Goal: Information Seeking & Learning: Learn about a topic

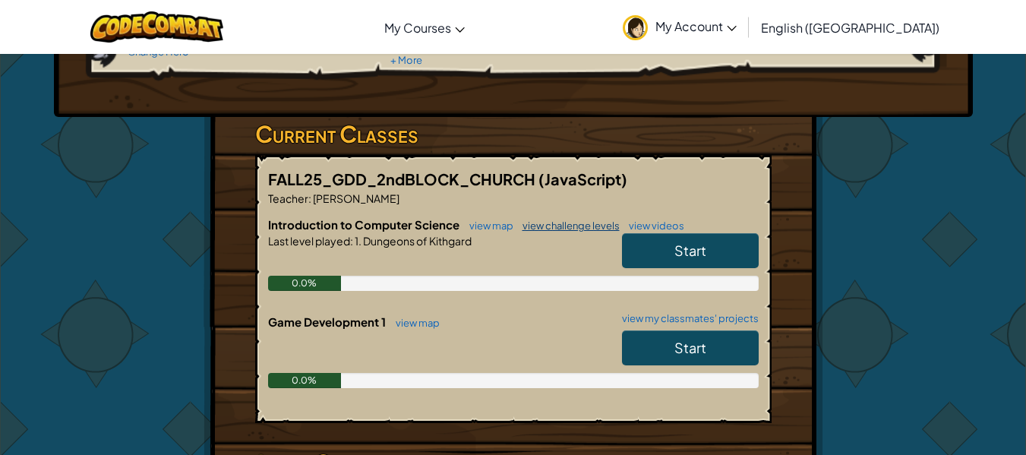
scroll to position [195, 0]
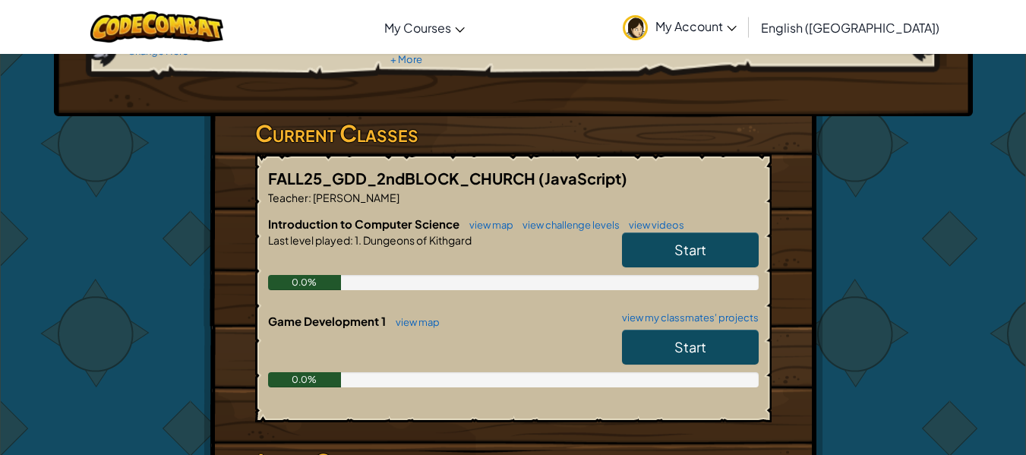
click at [646, 243] on link "Start" at bounding box center [690, 249] width 137 height 35
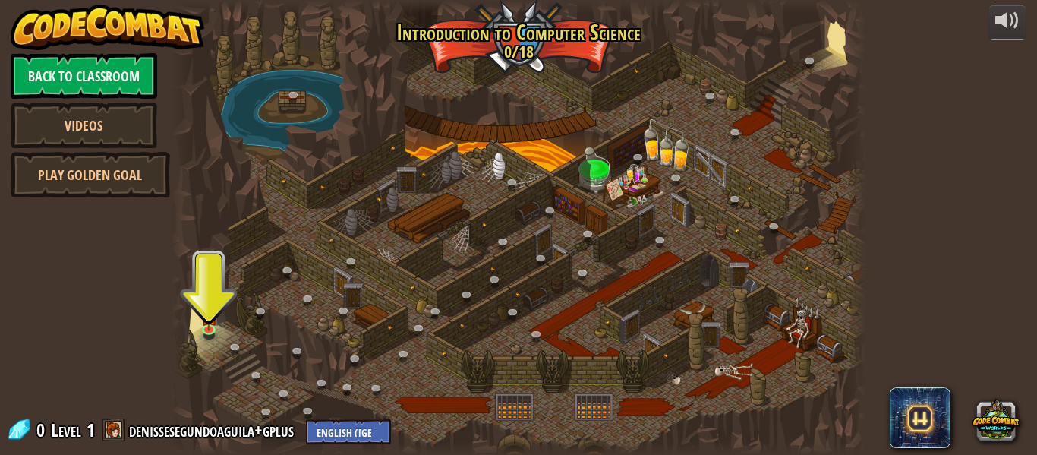
click at [207, 344] on div at bounding box center [519, 227] width 696 height 455
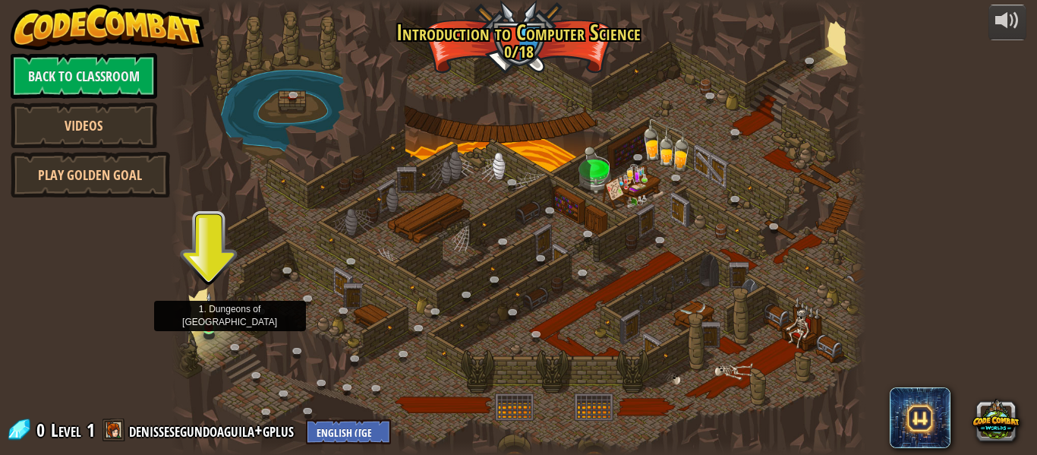
click at [208, 306] on img at bounding box center [209, 310] width 16 height 36
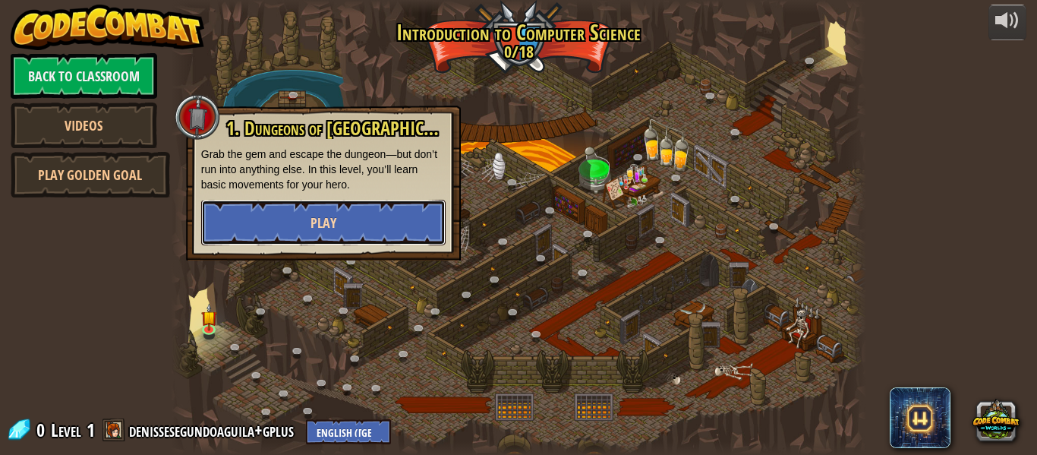
click at [289, 235] on button "Play" at bounding box center [323, 223] width 245 height 46
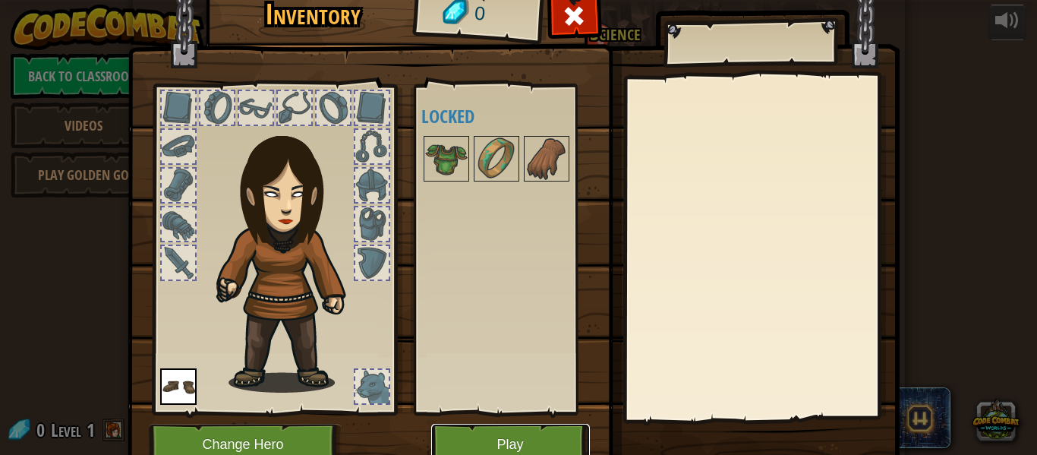
click at [503, 453] on button "Play" at bounding box center [510, 445] width 159 height 42
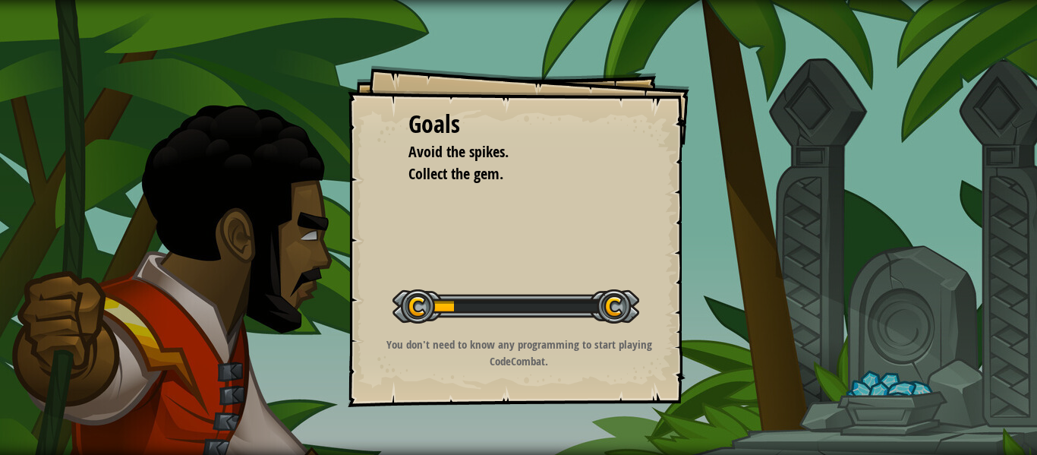
click at [466, 273] on div "Goals Avoid the spikes. Collect the gem. Start Level Error loading from server.…" at bounding box center [519, 236] width 342 height 342
click at [430, 289] on div "Start Level" at bounding box center [516, 304] width 247 height 61
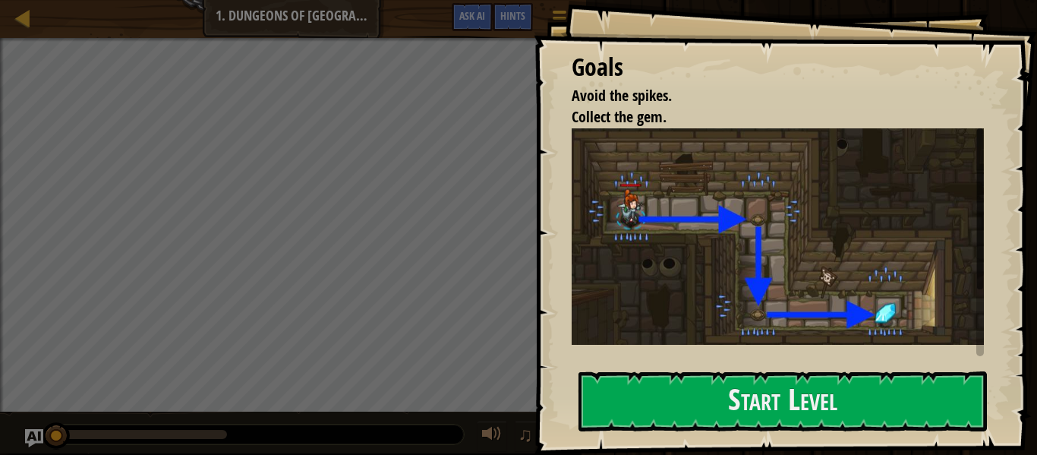
click at [789, 299] on img at bounding box center [784, 236] width 424 height 217
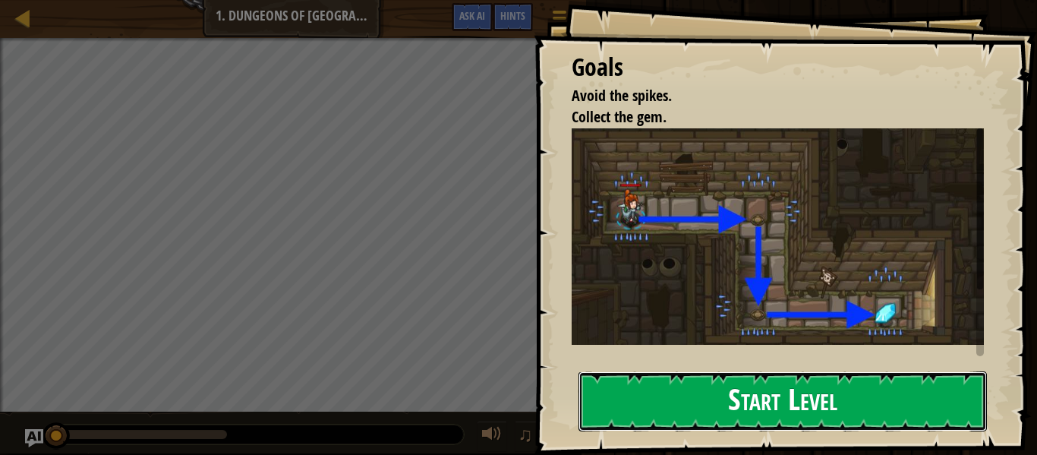
click at [754, 386] on button "Start Level" at bounding box center [783, 401] width 409 height 60
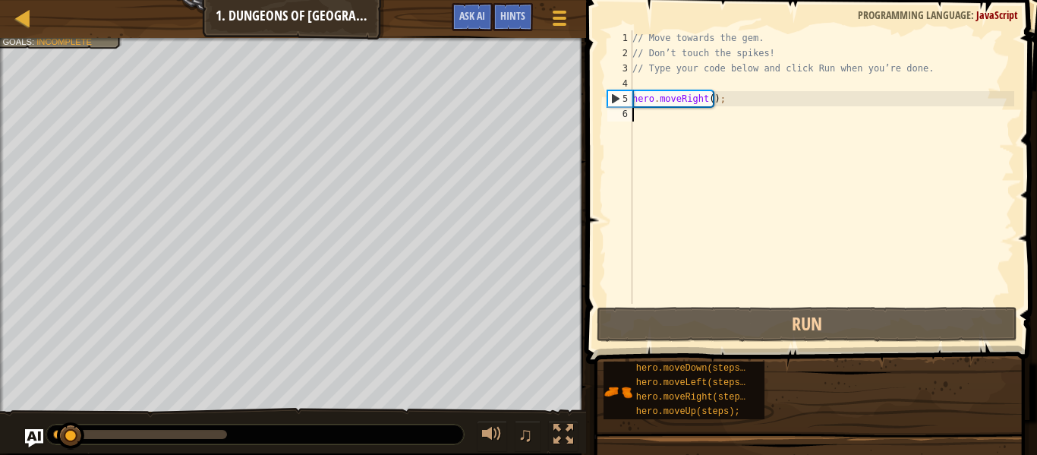
click at [765, 418] on div "hero.moveDown(steps); hero.moveLeft(steps); hero.moveRight(steps); hero.moveUp(…" at bounding box center [815, 390] width 424 height 59
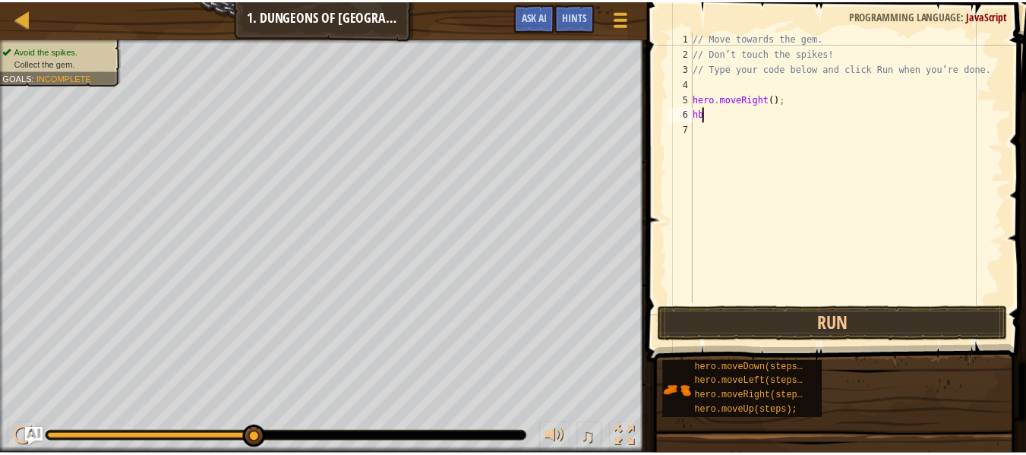
scroll to position [7, 0]
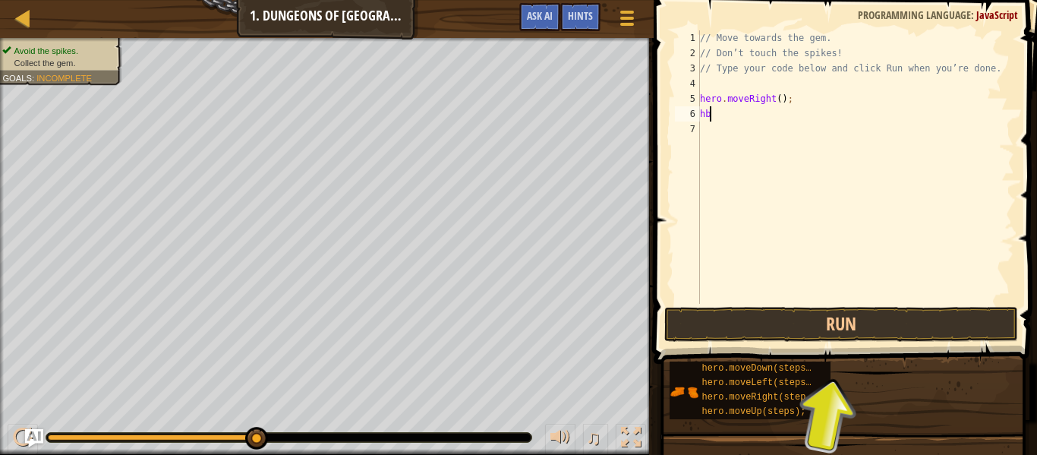
type textarea "h"
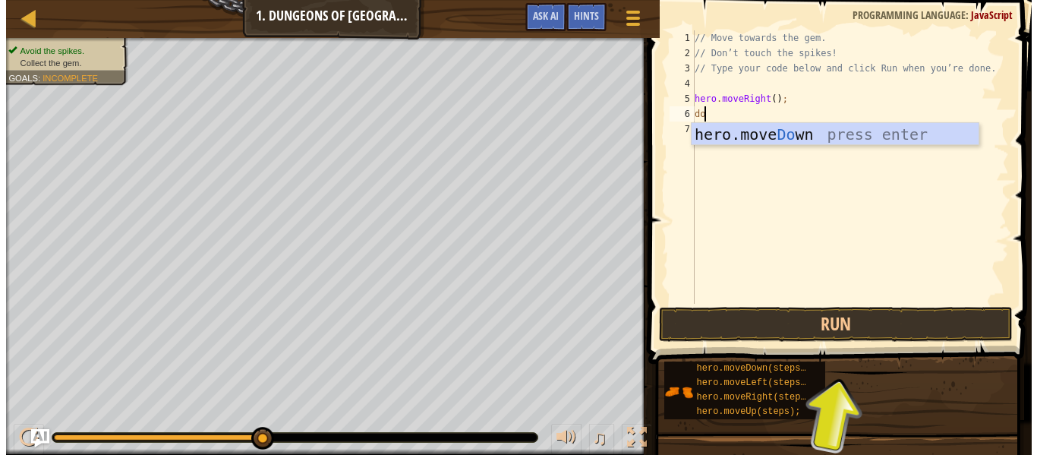
scroll to position [7, 1]
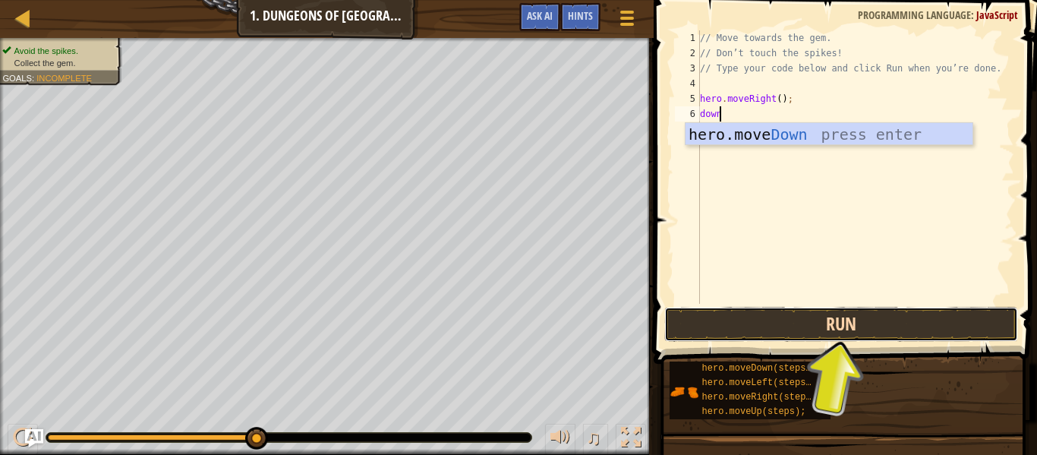
click at [778, 331] on button "Run" at bounding box center [841, 324] width 354 height 35
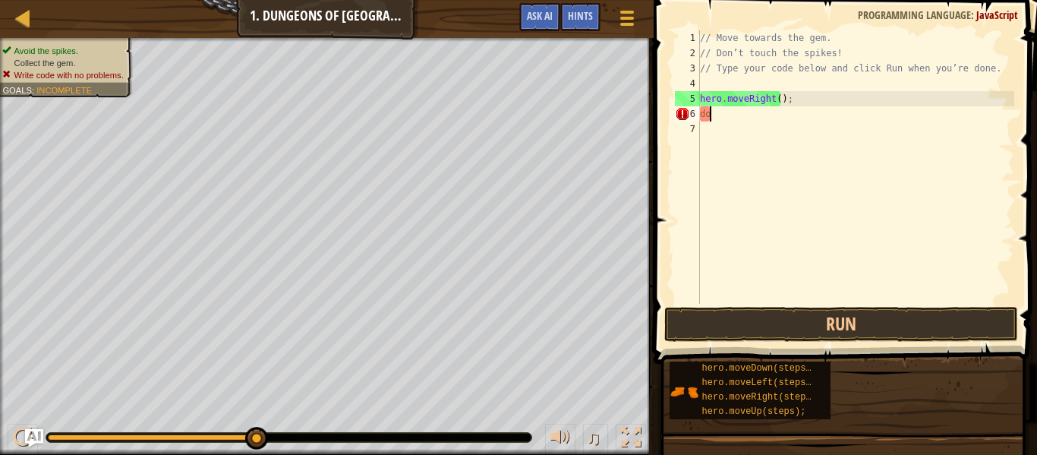
scroll to position [7, 0]
type textarea "d"
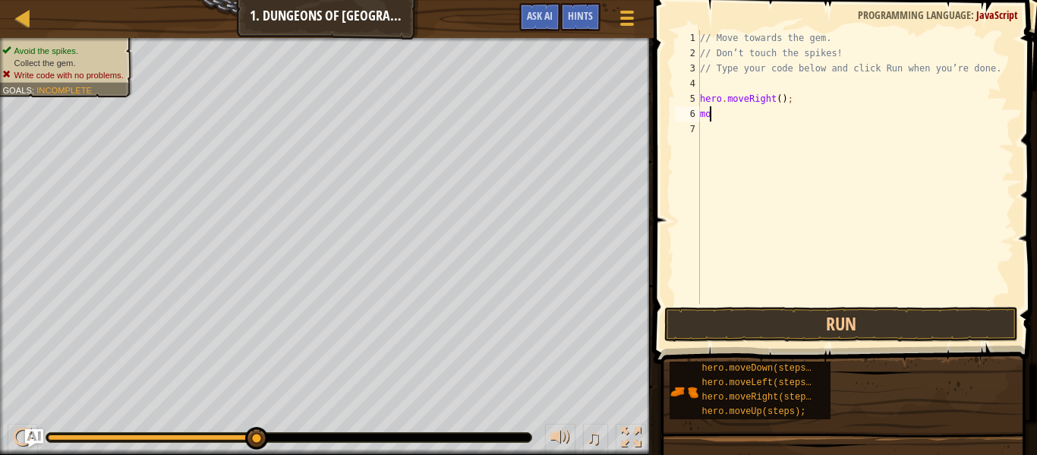
scroll to position [7, 1]
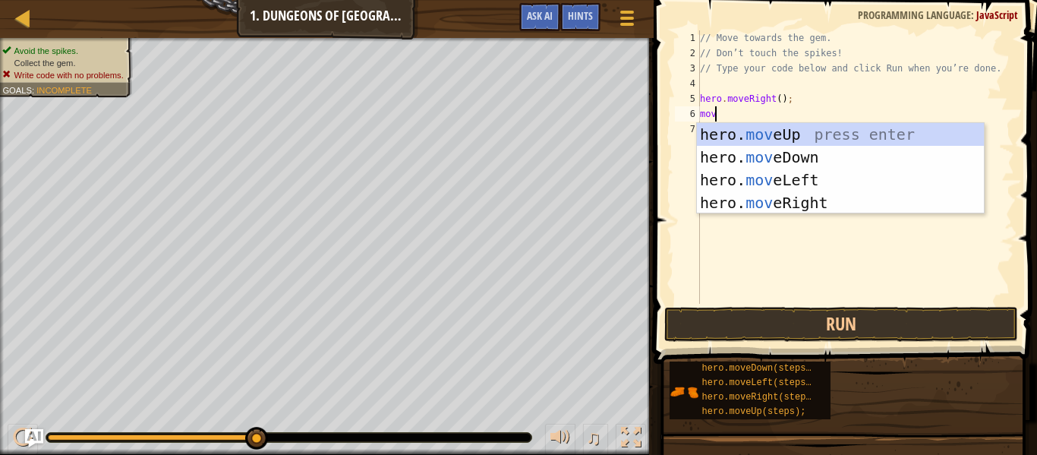
type textarea "move"
click at [771, 159] on div "hero. move Up press enter hero. move Down press enter hero. move Left press ent…" at bounding box center [840, 191] width 287 height 137
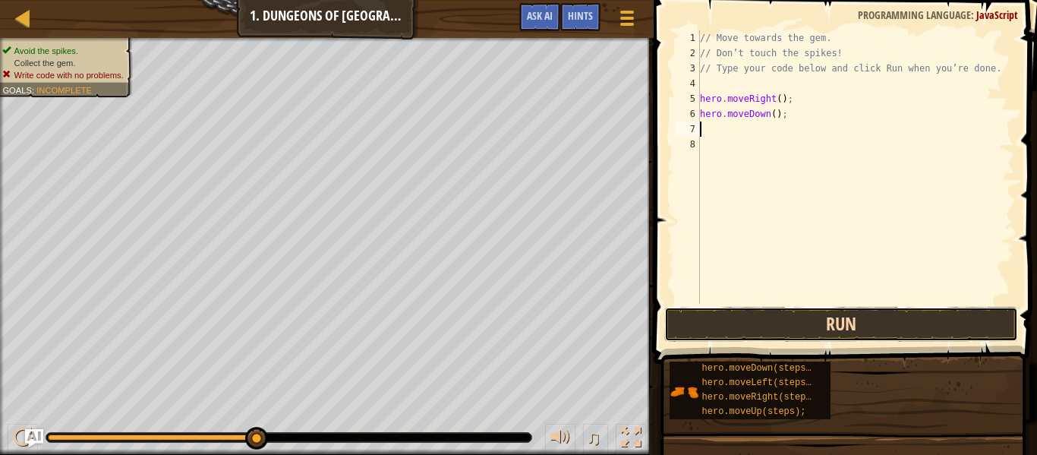
click at [721, 326] on button "Run" at bounding box center [841, 324] width 354 height 35
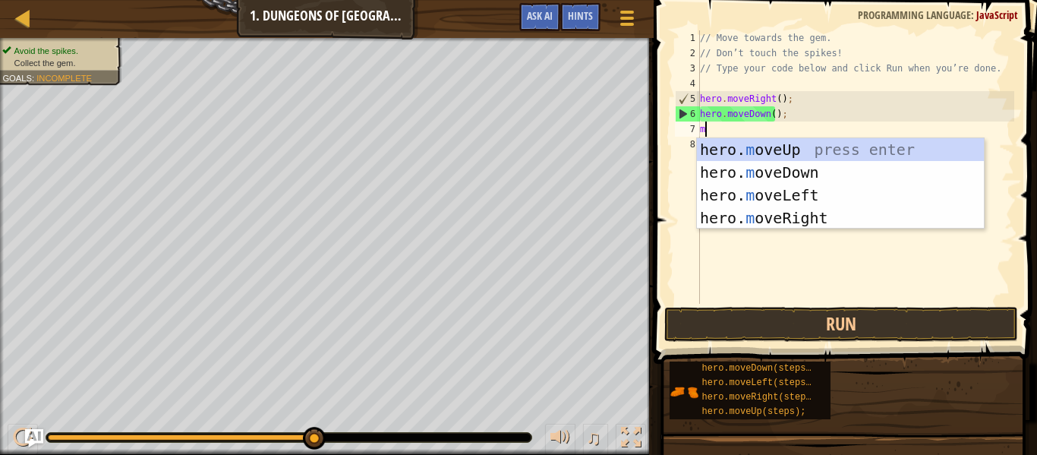
type textarea "mo"
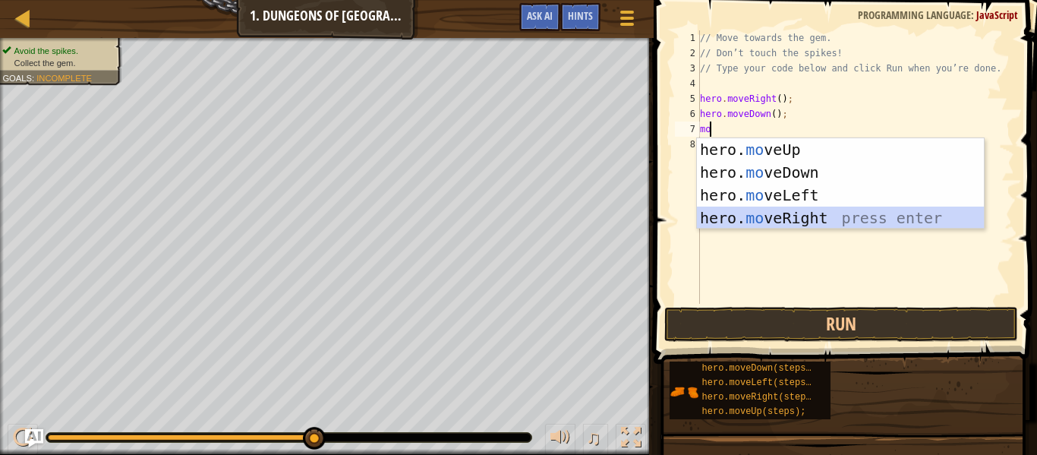
click at [777, 215] on div "hero. mo veUp press enter hero. mo veDown press enter hero. mo veLeft press ent…" at bounding box center [840, 206] width 287 height 137
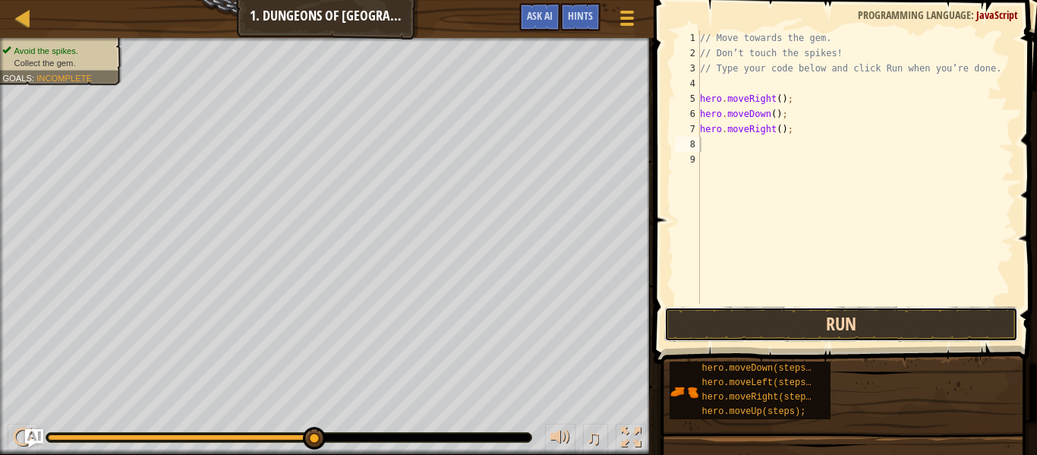
click at [743, 332] on button "Run" at bounding box center [841, 324] width 354 height 35
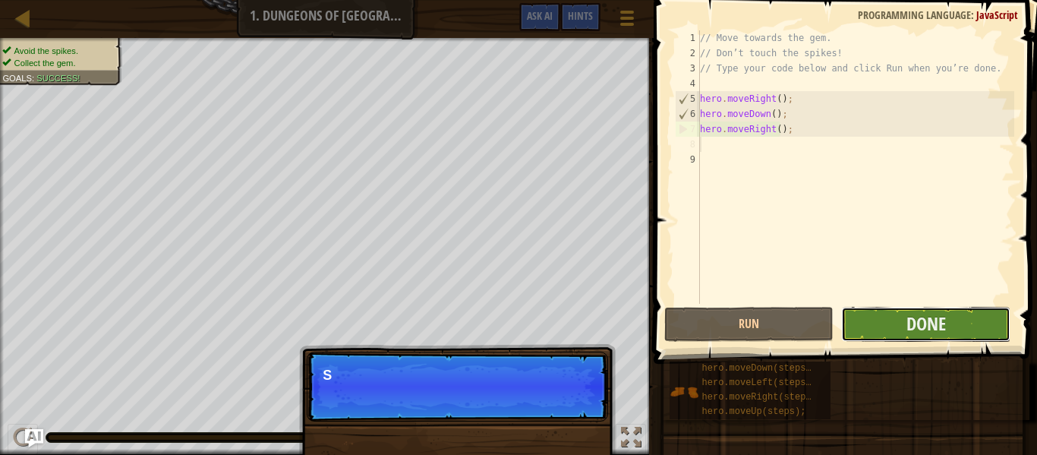
click at [867, 324] on button "Done" at bounding box center [925, 324] width 169 height 35
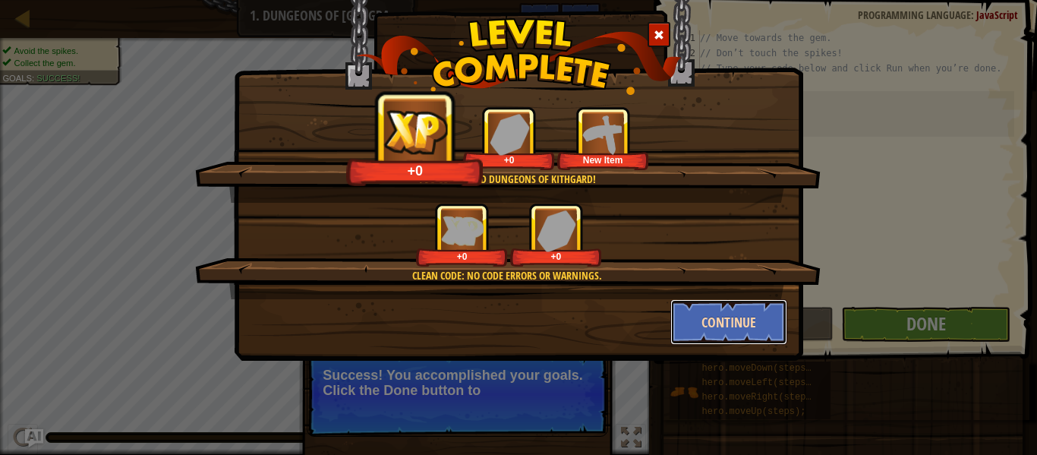
click at [699, 320] on button "Continue" at bounding box center [730, 322] width 118 height 46
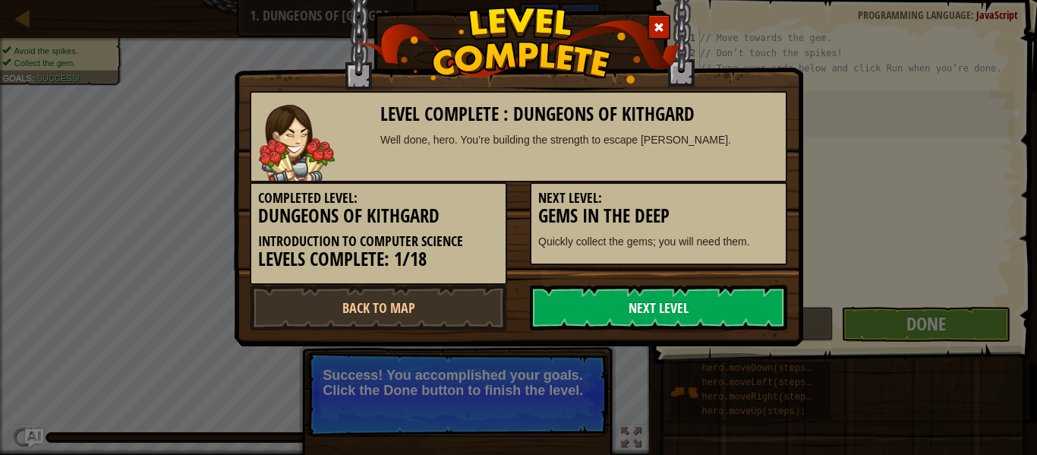
click at [677, 310] on link "Next Level" at bounding box center [658, 308] width 257 height 46
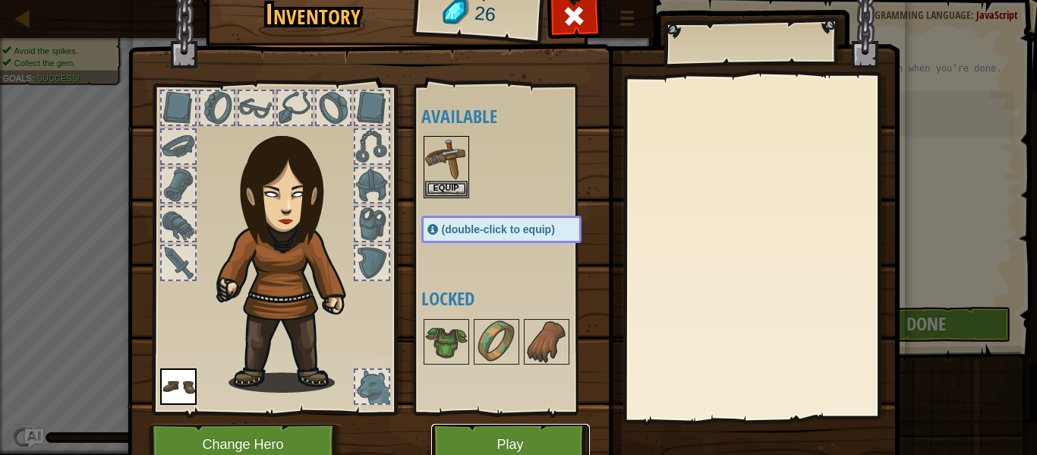
click at [544, 436] on button "Play" at bounding box center [510, 445] width 159 height 42
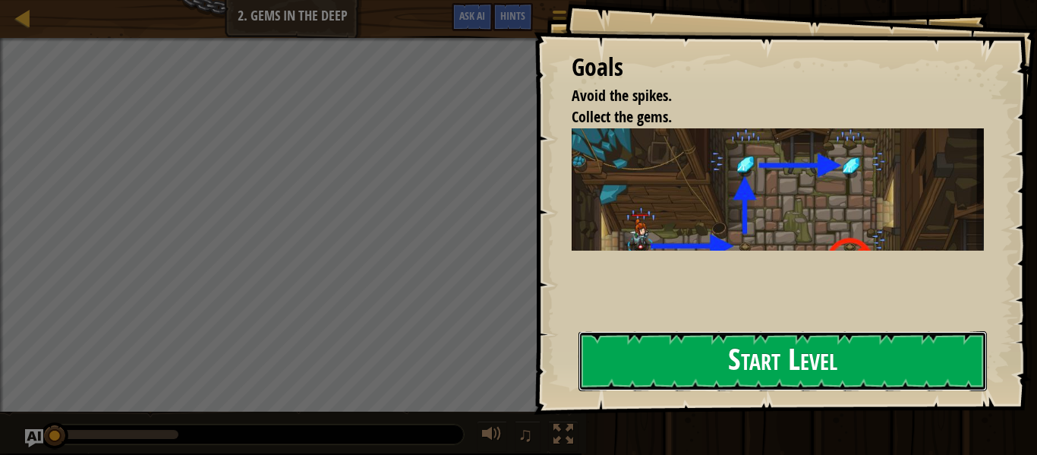
click at [669, 362] on button "Start Level" at bounding box center [783, 361] width 409 height 60
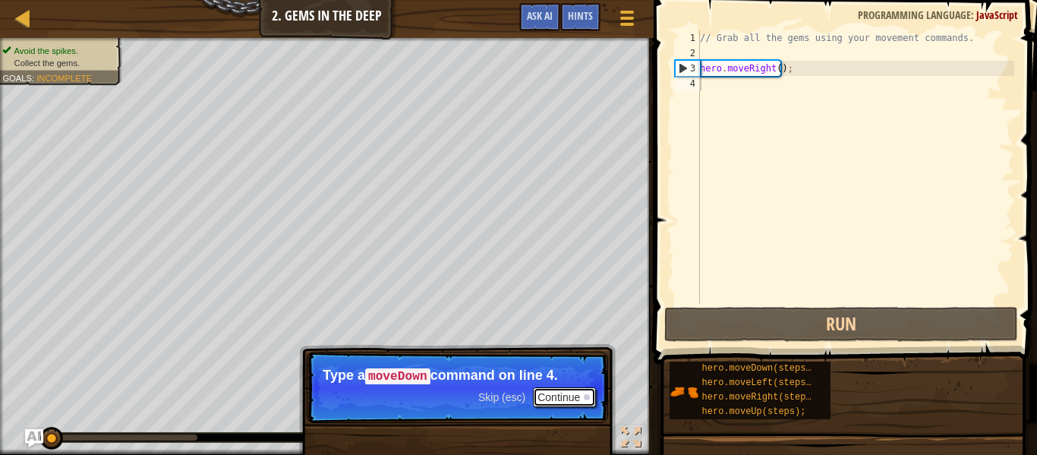
click at [563, 397] on button "Continue" at bounding box center [564, 397] width 63 height 20
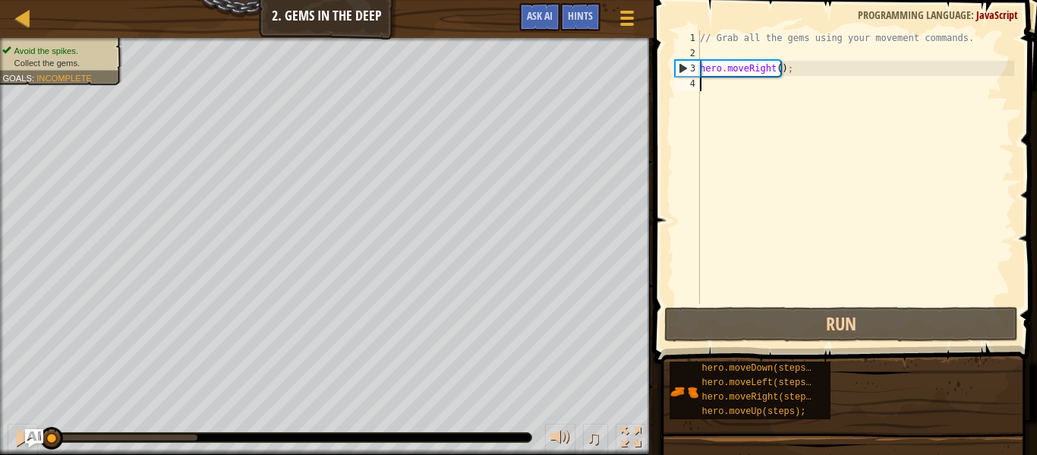
type textarea "m"
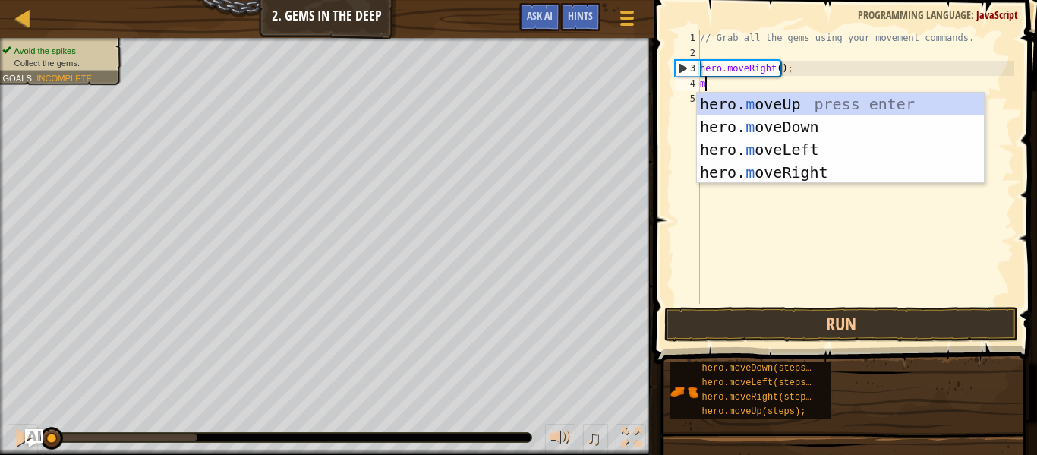
scroll to position [7, 0]
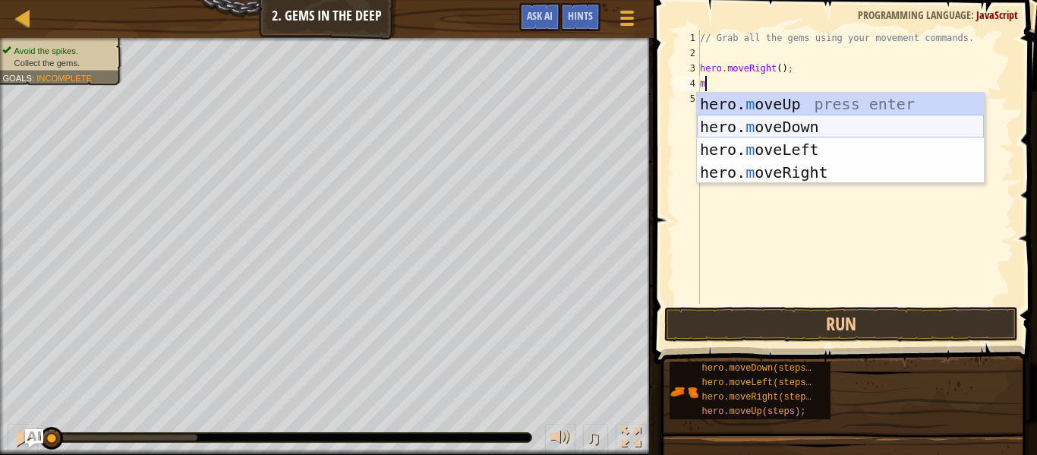
click at [746, 125] on div "hero. m oveUp press enter hero. m oveDown press enter hero. m oveLeft press ent…" at bounding box center [840, 161] width 287 height 137
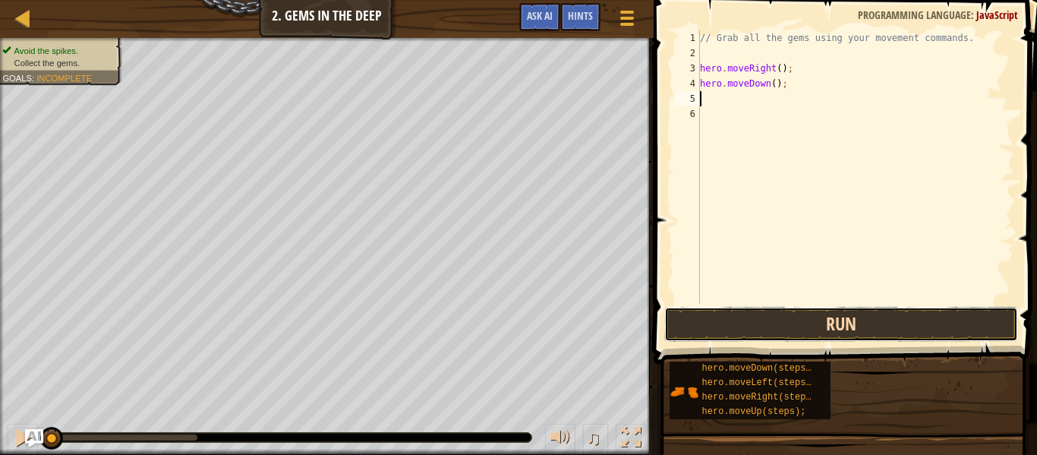
click at [725, 327] on button "Run" at bounding box center [841, 324] width 354 height 35
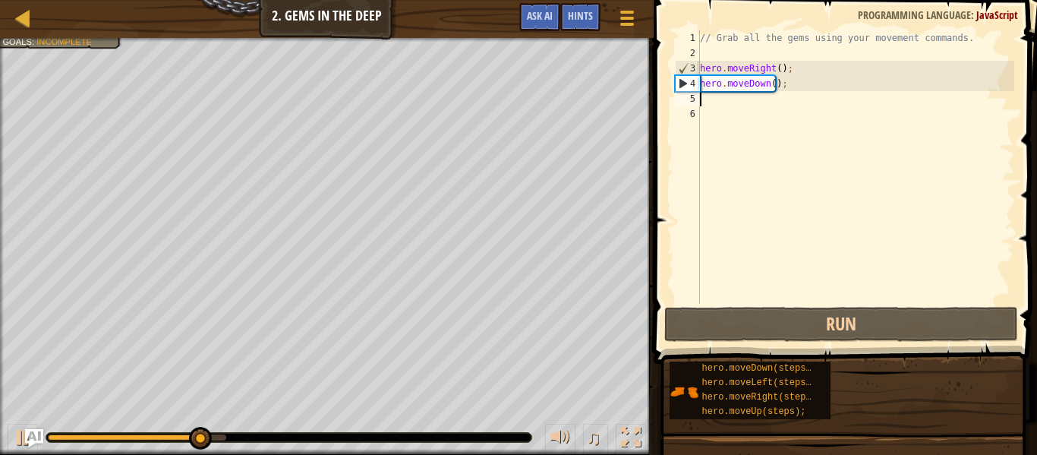
type textarea "m"
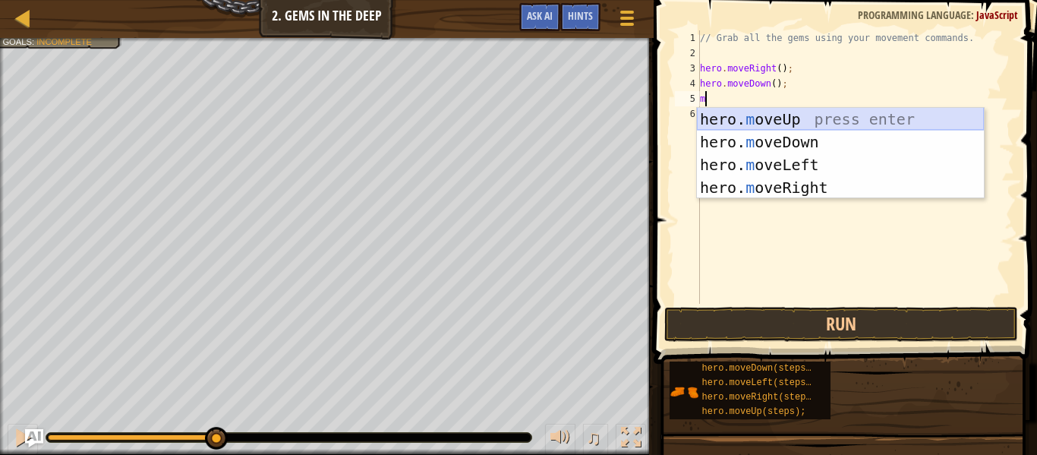
click at [784, 114] on div "hero. m oveUp press enter hero. m oveDown press enter hero. m oveLeft press ent…" at bounding box center [840, 176] width 287 height 137
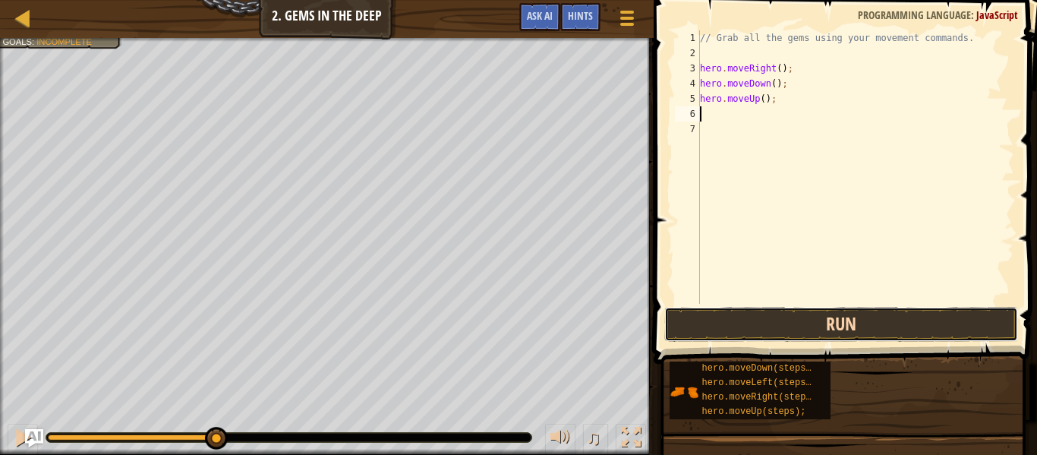
click at [758, 318] on button "Run" at bounding box center [841, 324] width 354 height 35
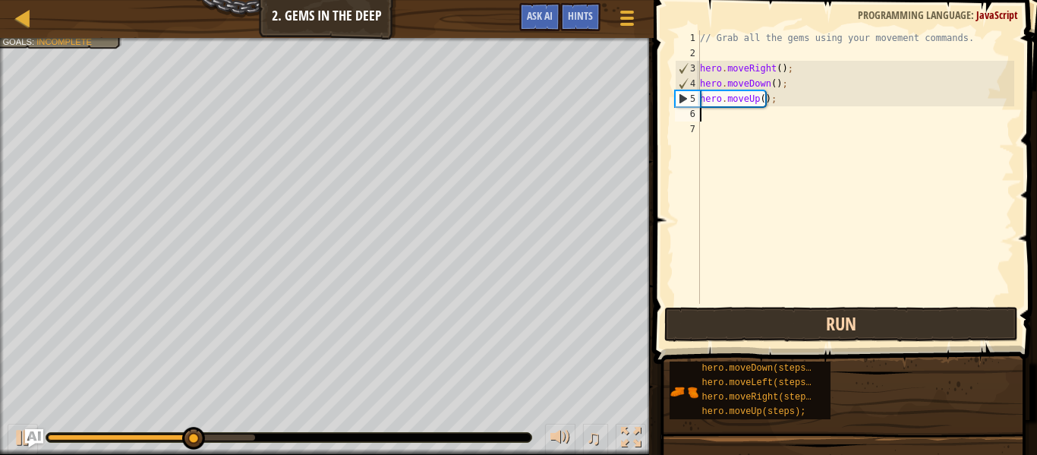
type textarea "m"
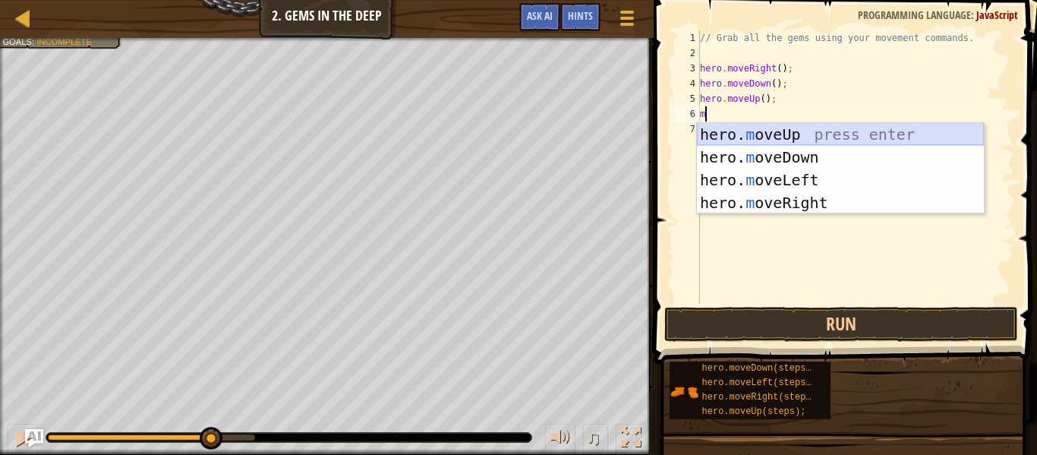
click at [752, 128] on div "hero. m oveUp press enter hero. m oveDown press enter hero. m oveLeft press ent…" at bounding box center [840, 191] width 287 height 137
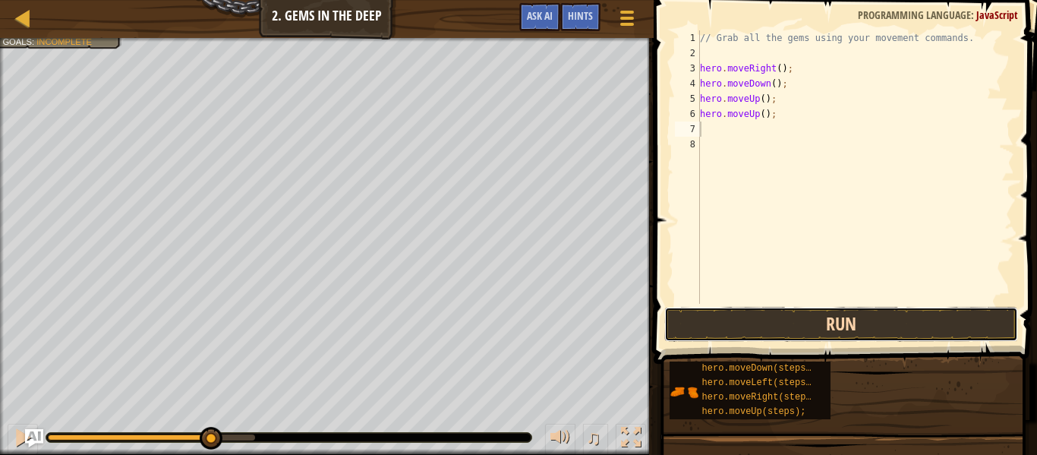
click at [745, 328] on button "Run" at bounding box center [841, 324] width 354 height 35
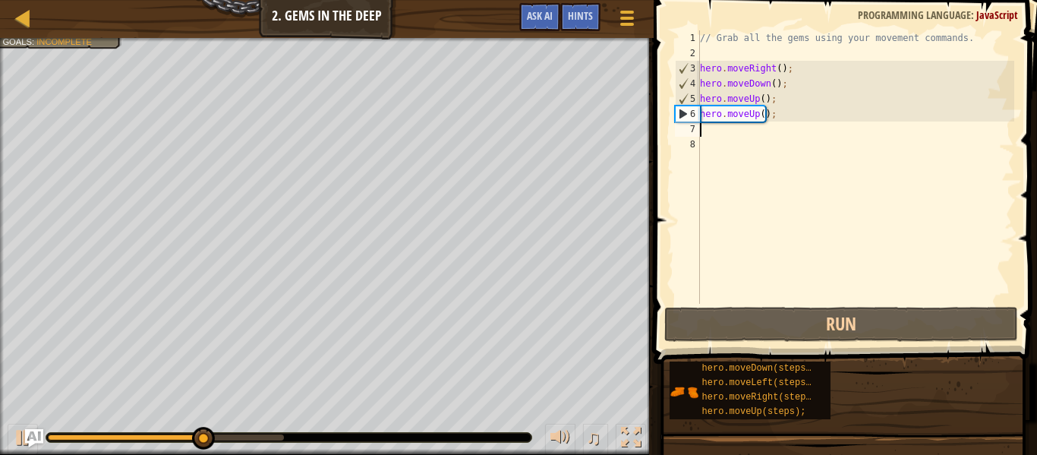
type textarea "m"
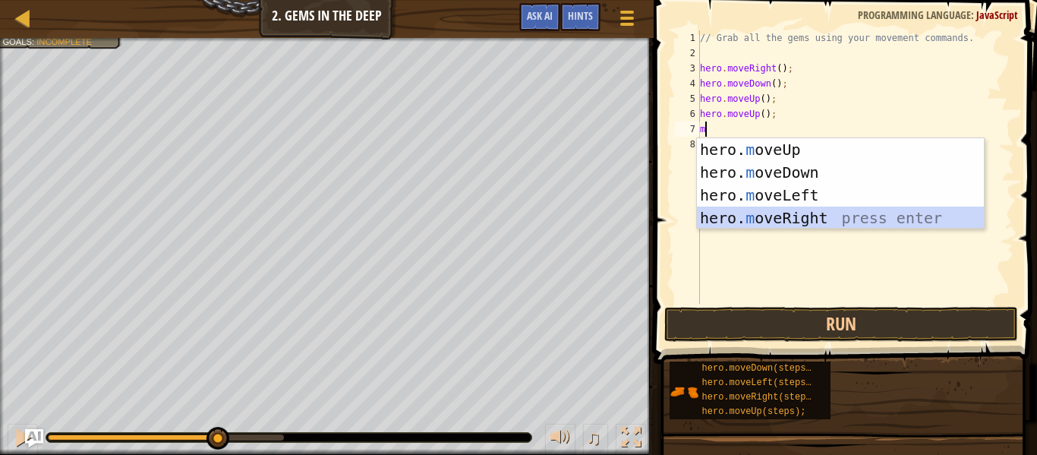
click at [768, 219] on div "hero. m oveUp press enter hero. m oveDown press enter hero. m oveLeft press ent…" at bounding box center [840, 206] width 287 height 137
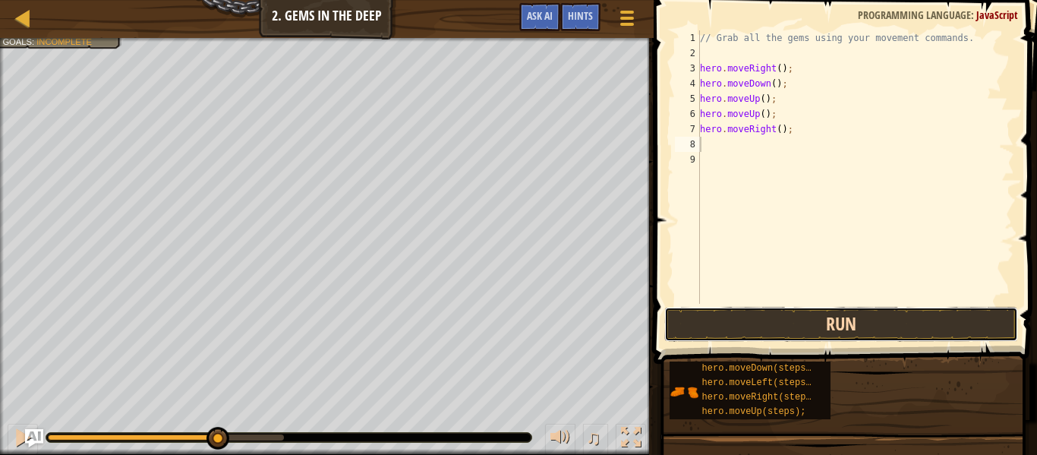
click at [749, 335] on button "Run" at bounding box center [841, 324] width 354 height 35
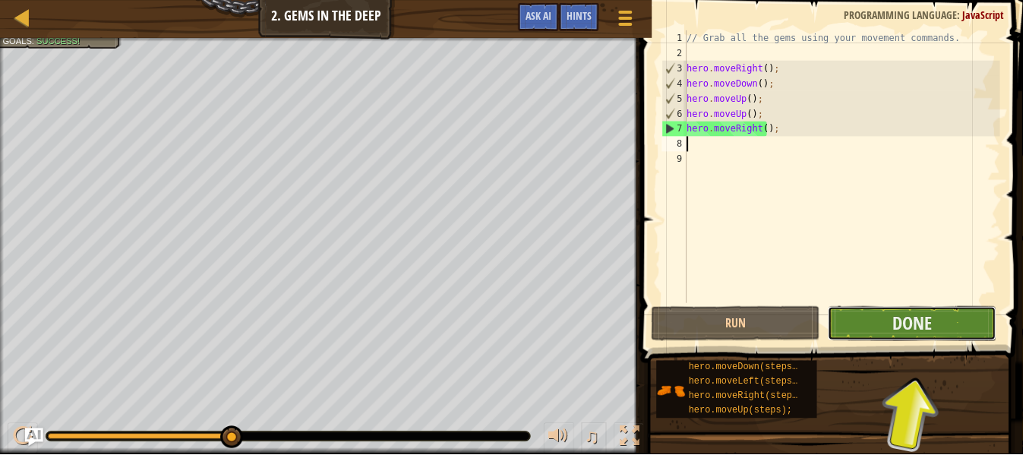
click at [872, 324] on button "Done" at bounding box center [914, 324] width 169 height 35
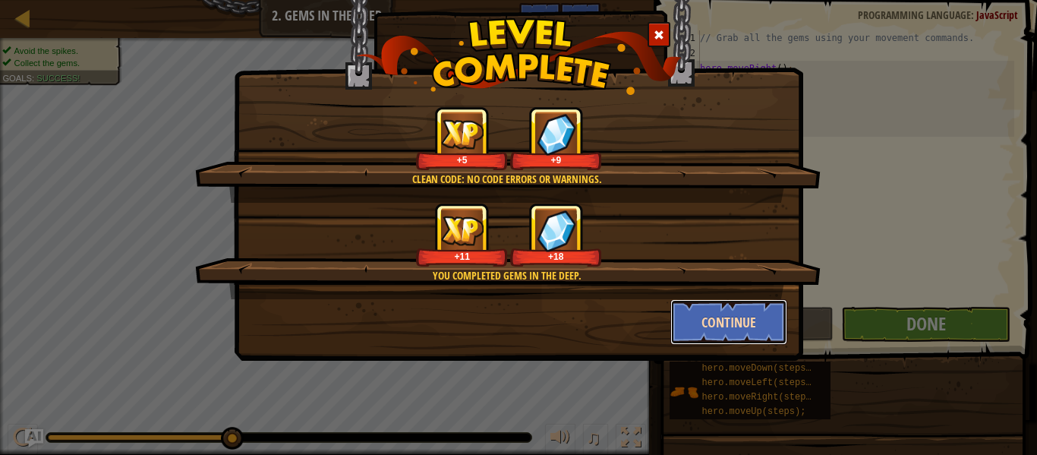
click at [722, 326] on button "Continue" at bounding box center [730, 322] width 118 height 46
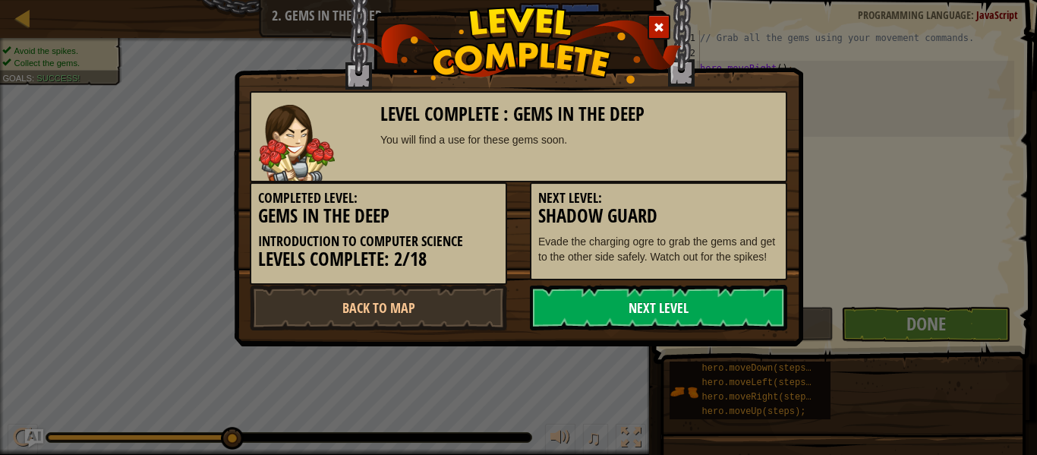
click at [674, 317] on link "Next Level" at bounding box center [658, 308] width 257 height 46
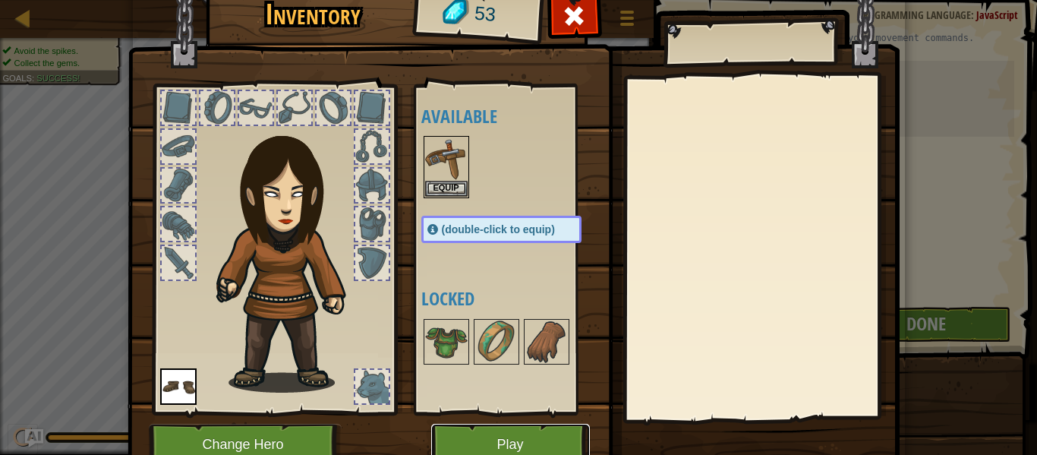
click at [473, 438] on button "Play" at bounding box center [510, 445] width 159 height 42
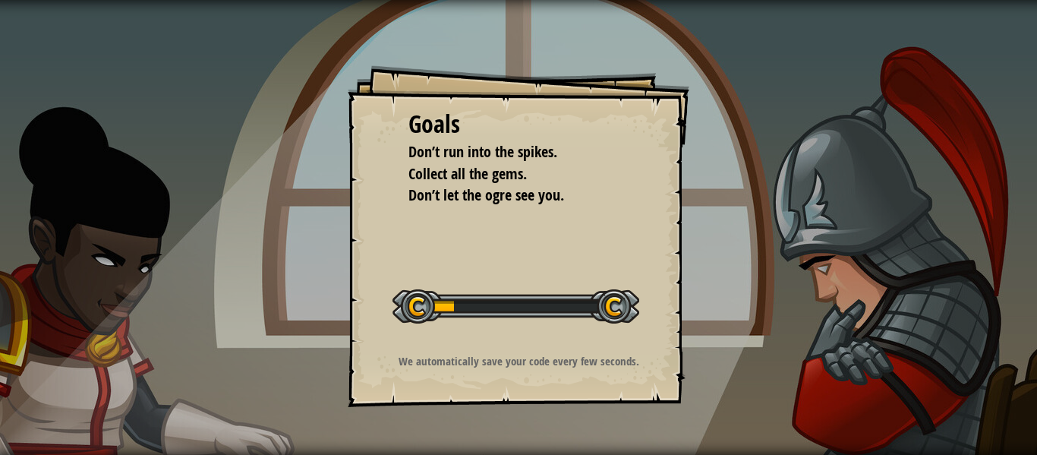
click at [456, 318] on div at bounding box center [516, 306] width 247 height 34
click at [473, 233] on div "Goals Don’t run into the spikes. Collect all the gems. Don’t let the ogre see y…" at bounding box center [519, 236] width 342 height 342
click at [491, 239] on div "Goals Don’t run into the spikes. Collect all the gems. Don’t let the ogre see y…" at bounding box center [519, 236] width 342 height 342
click at [560, 264] on div "Goals Don’t run into the spikes. Collect all the gems. Don’t let the ogre see y…" at bounding box center [519, 236] width 342 height 342
click at [541, 312] on div at bounding box center [516, 306] width 247 height 34
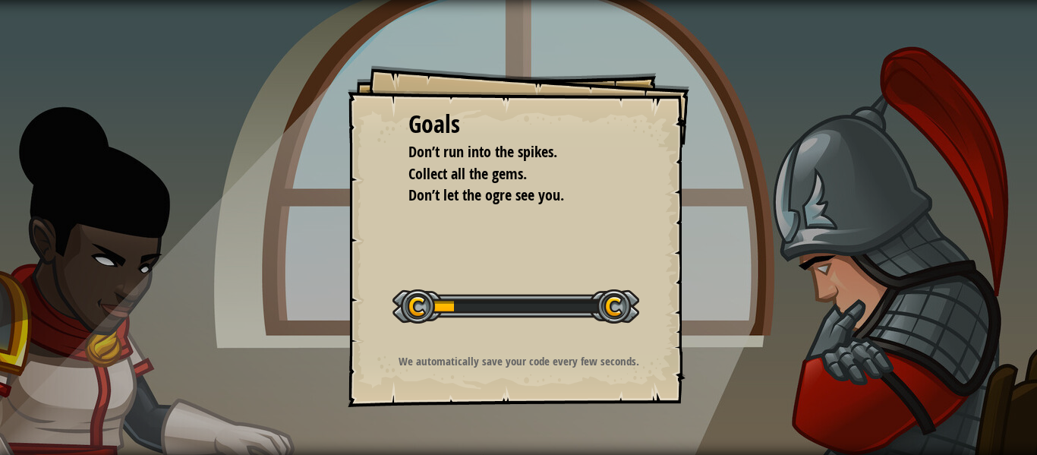
click at [416, 305] on div at bounding box center [516, 306] width 247 height 34
click at [567, 252] on div "Goals Don’t run into the spikes. Collect all the gems. Don’t let the ogre see y…" at bounding box center [519, 236] width 342 height 342
click at [608, 295] on div at bounding box center [516, 306] width 247 height 34
click at [540, 324] on div "Start Level" at bounding box center [516, 304] width 247 height 61
click at [556, 374] on div "We automatically save your code every few seconds." at bounding box center [519, 365] width 305 height 24
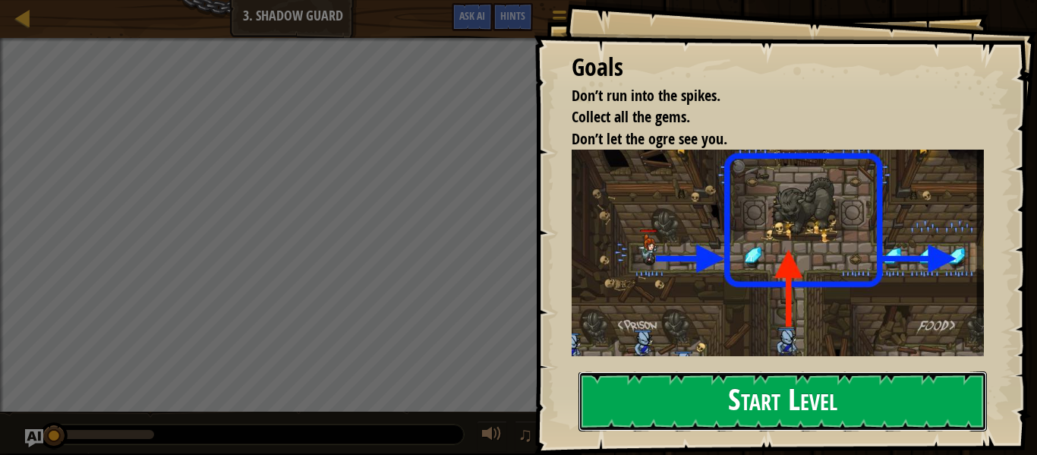
click at [649, 399] on button "Start Level" at bounding box center [783, 401] width 409 height 60
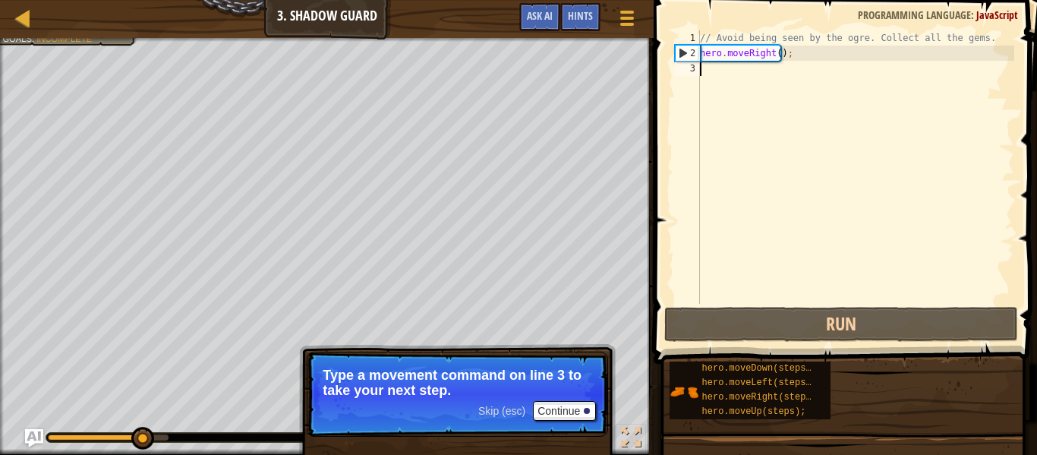
type textarea "m"
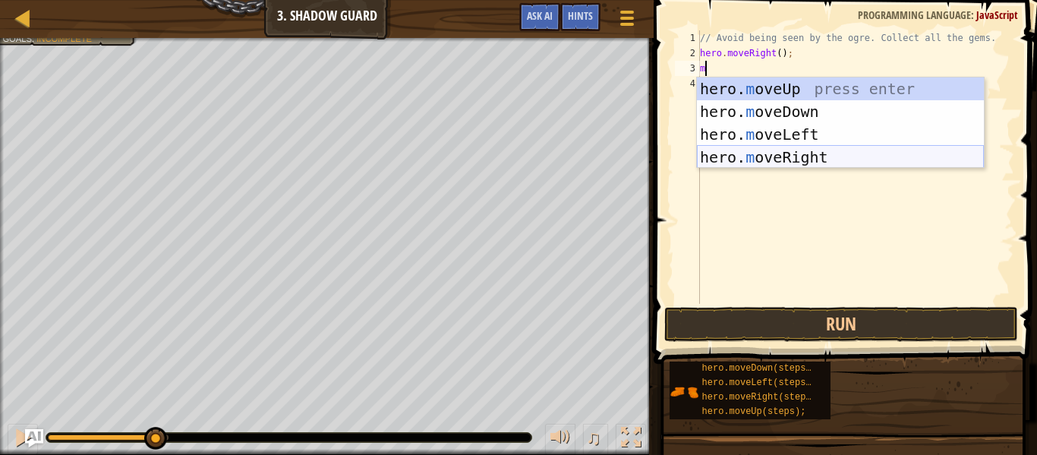
click at [814, 150] on div "hero. m oveUp press enter hero. m oveDown press enter hero. m oveLeft press ent…" at bounding box center [840, 145] width 287 height 137
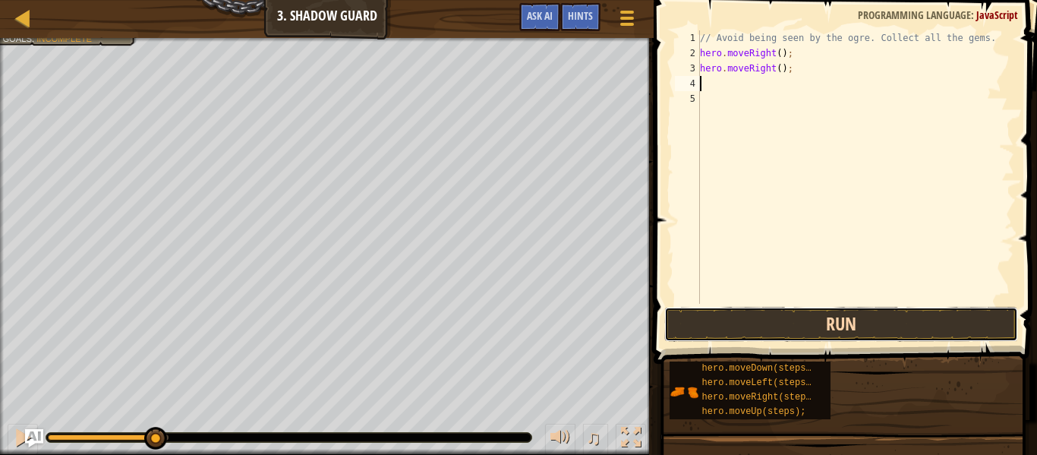
click at [765, 314] on button "Run" at bounding box center [841, 324] width 354 height 35
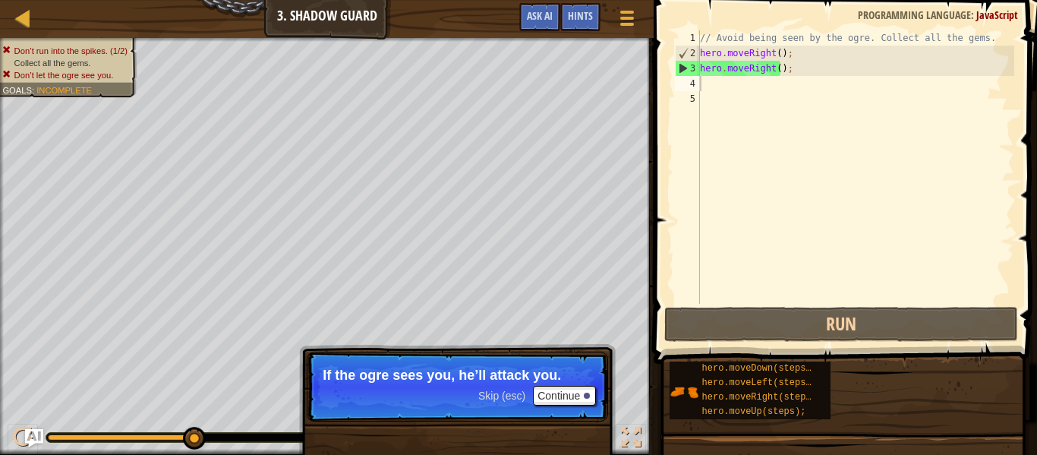
click at [586, 385] on p "Skip (esc) Continue If the ogre sees you, he’ll attack you." at bounding box center [457, 387] width 301 height 70
click at [528, 389] on div "Skip (esc) Continue" at bounding box center [537, 396] width 118 height 20
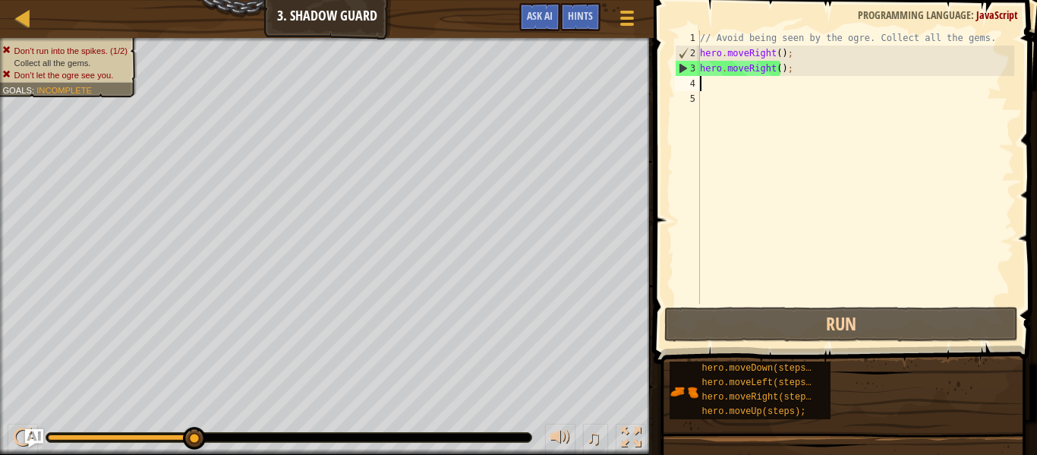
type textarea "m"
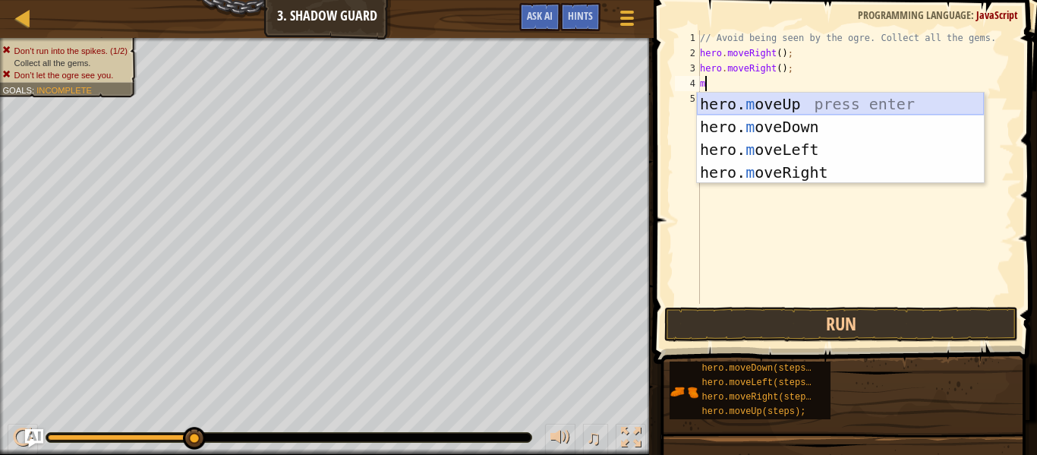
click at [785, 99] on div "hero. m oveUp press enter hero. m oveDown press enter hero. m oveLeft press ent…" at bounding box center [840, 161] width 287 height 137
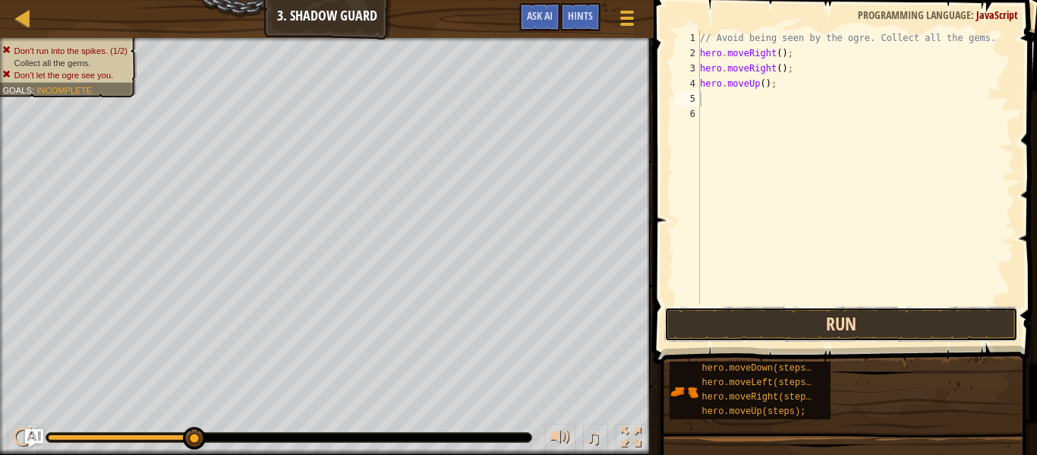
click at [781, 320] on button "Run" at bounding box center [841, 324] width 354 height 35
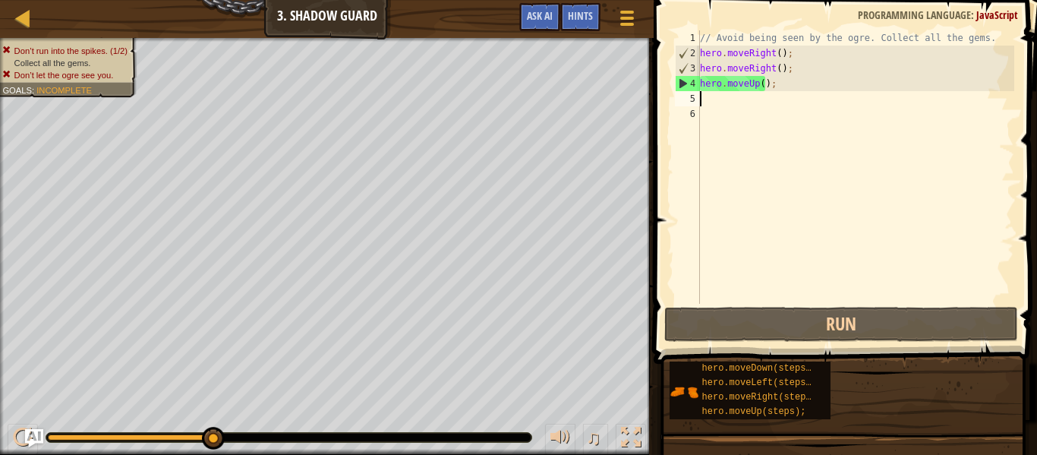
type textarea "hero.moveUp();"
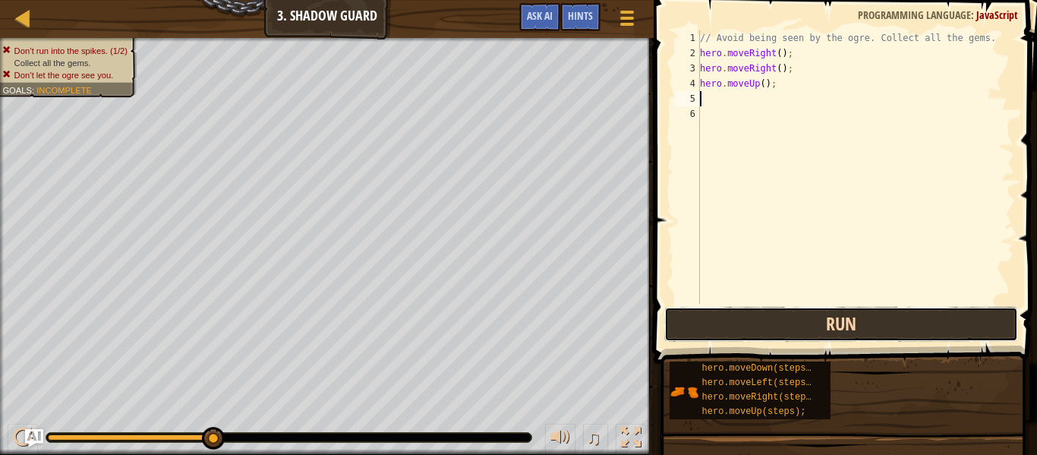
click at [766, 308] on button "Run" at bounding box center [841, 324] width 354 height 35
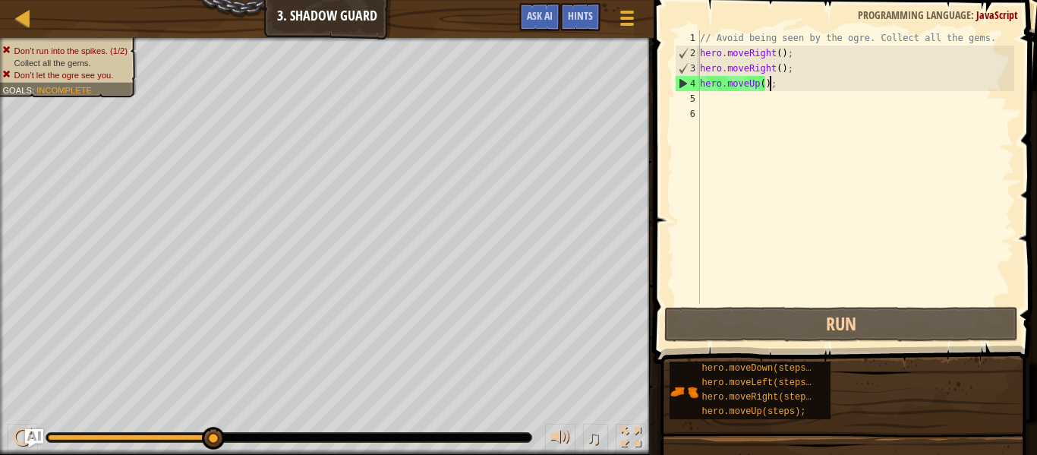
click at [791, 81] on div "// Avoid being seen by the ogre. Collect all the gems. hero . moveRight ( ) ; h…" at bounding box center [855, 182] width 317 height 304
drag, startPoint x: 791, startPoint y: 81, endPoint x: 686, endPoint y: 68, distance: 105.6
click at [686, 68] on div "hero.moveUp(); 1 2 3 4 5 6 // Avoid being seen by the ogre. Collect all the gem…" at bounding box center [843, 166] width 342 height 273
type textarea "hero.moveRight(); hero.moveUp();"
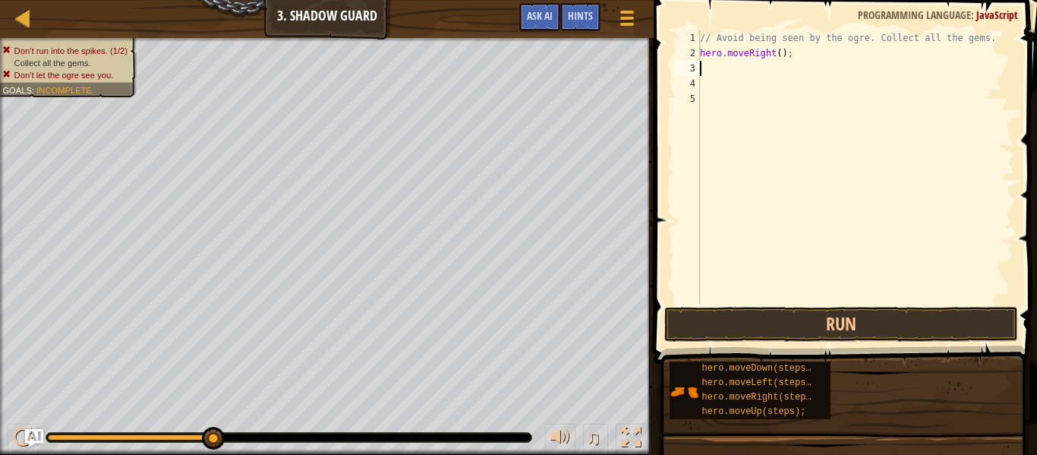
type textarea "m"
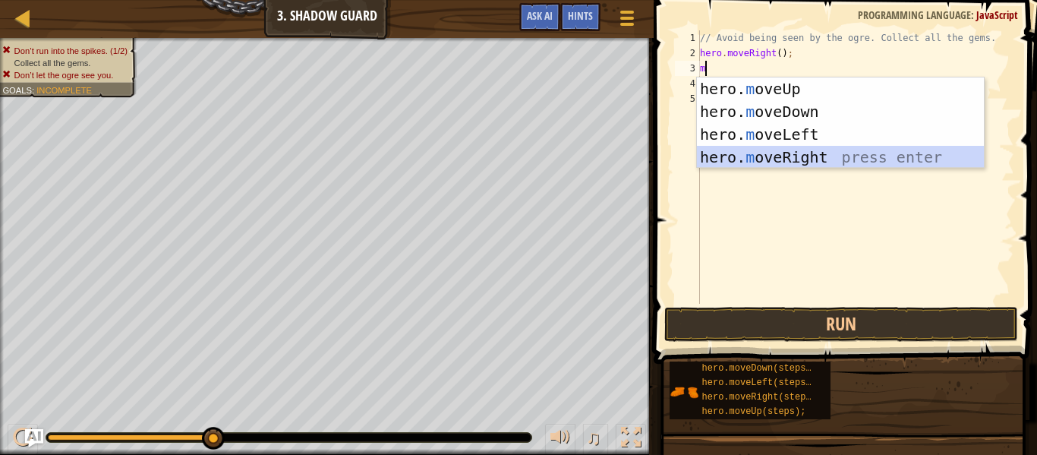
click at [749, 161] on div "hero. m oveUp press enter hero. m oveDown press enter hero. m oveLeft press ent…" at bounding box center [840, 145] width 287 height 137
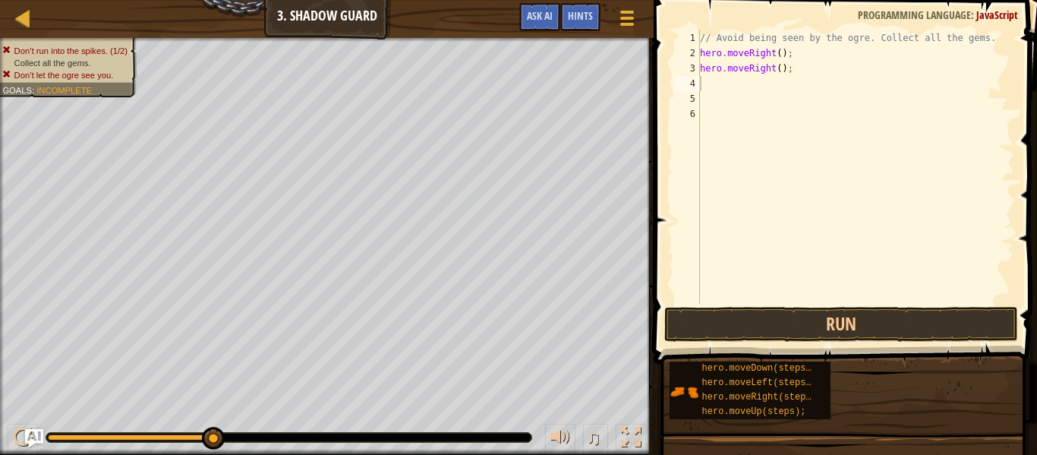
click at [744, 340] on button "Run" at bounding box center [841, 324] width 354 height 35
